Goal: Find specific page/section: Find specific page/section

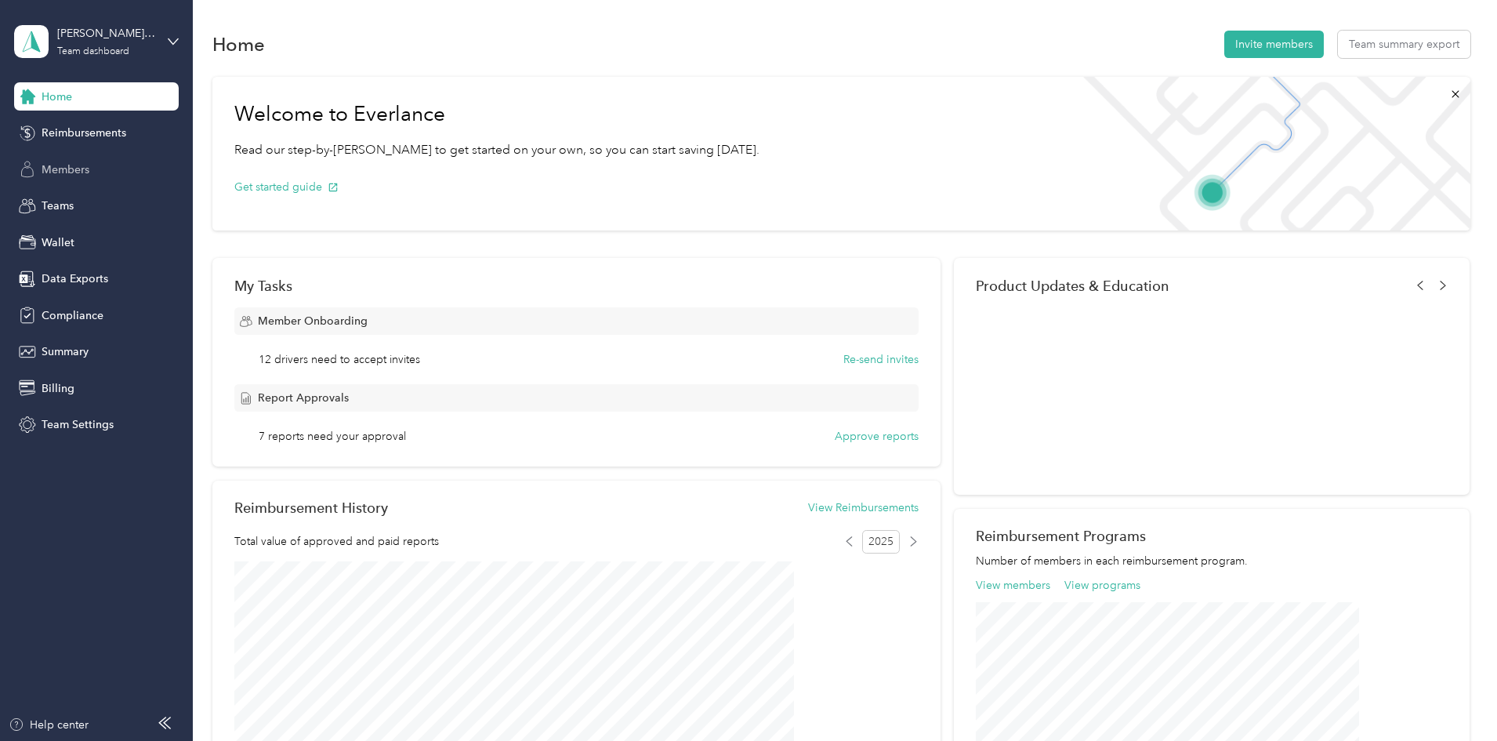
click at [76, 177] on span "Members" at bounding box center [66, 169] width 48 height 16
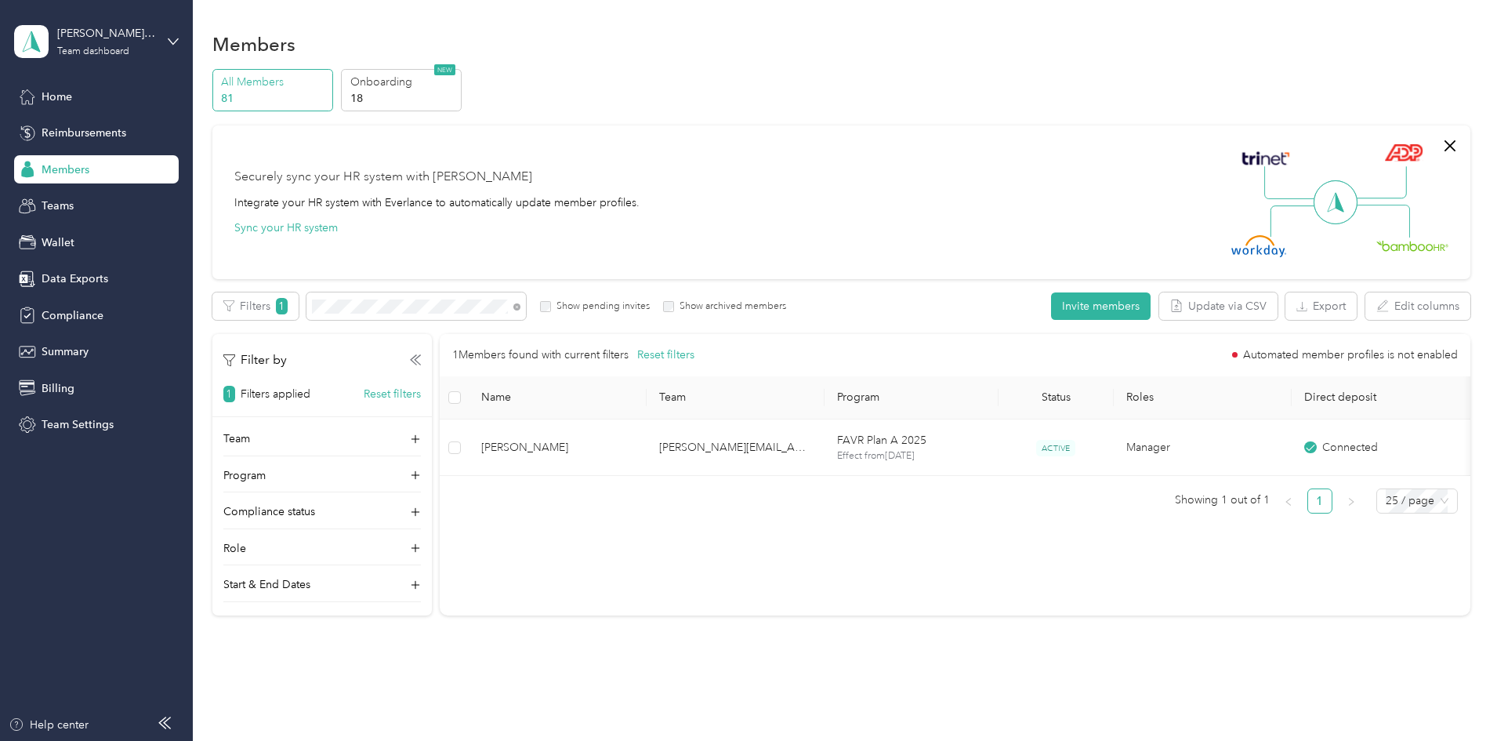
click at [217, 198] on div "All Members 81 Onboarding 18 NEW Securely sync your HR system with Everlance In…" at bounding box center [841, 349] width 1258 height 560
